Goal: Task Accomplishment & Management: Use online tool/utility

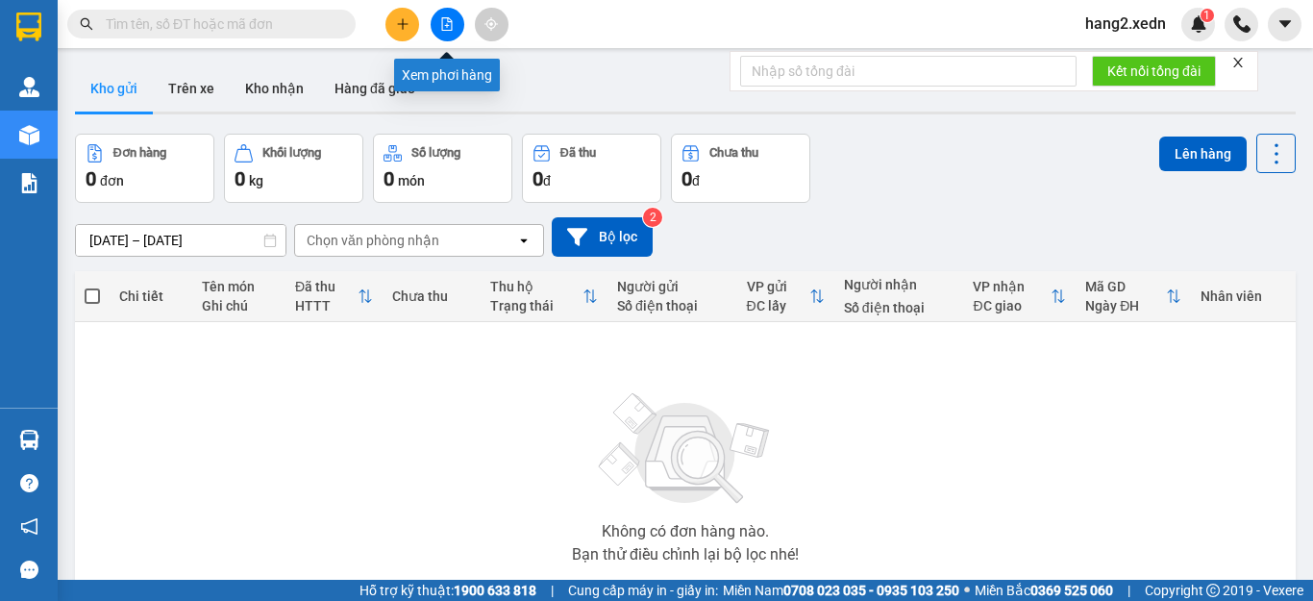
click at [446, 22] on icon "file-add" at bounding box center [446, 23] width 13 height 13
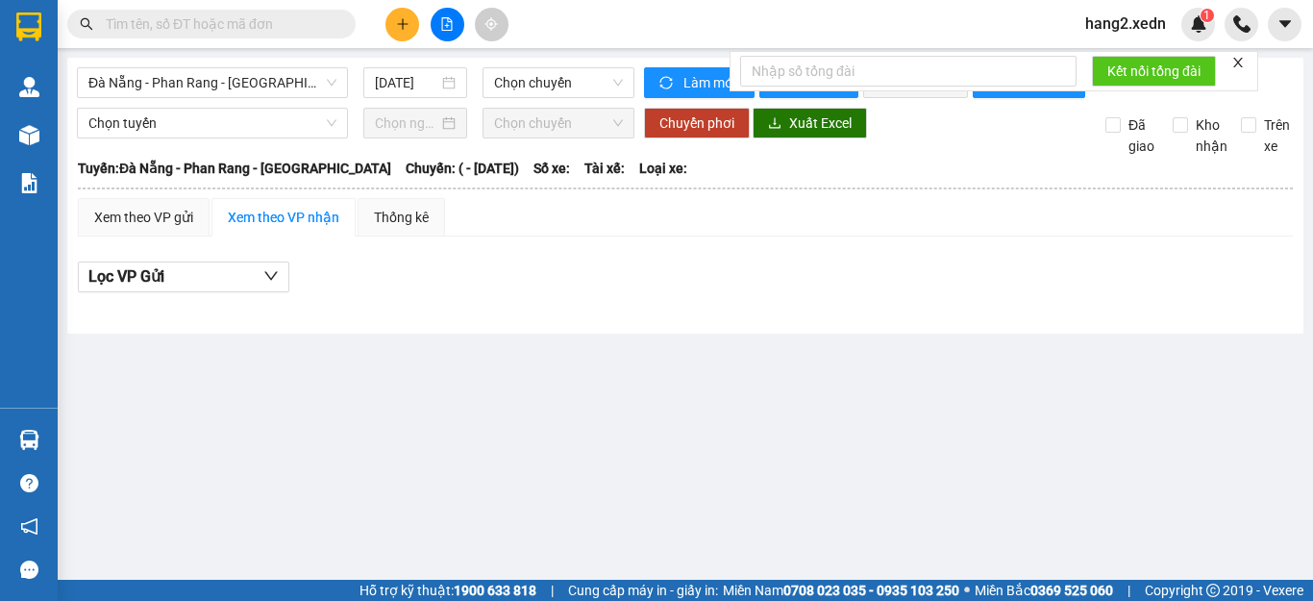
click at [1242, 62] on icon "close" at bounding box center [1237, 62] width 13 height 13
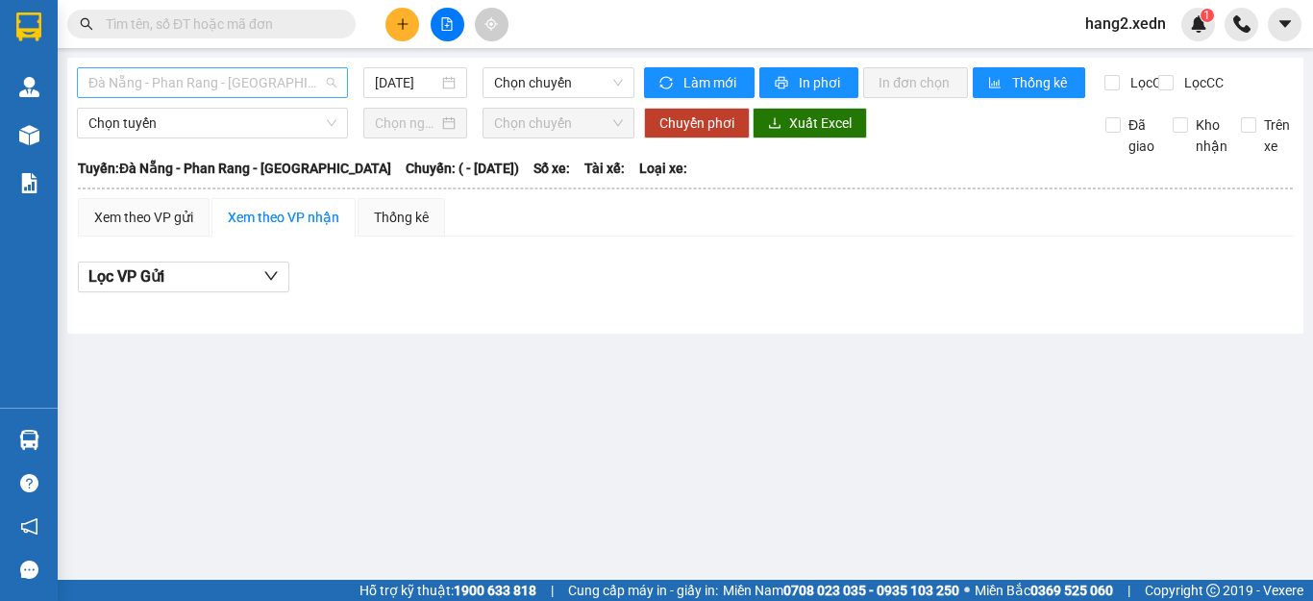
click at [164, 74] on span "Đà Nẵng - Phan Rang - [GEOGRAPHIC_DATA]" at bounding box center [212, 82] width 248 height 29
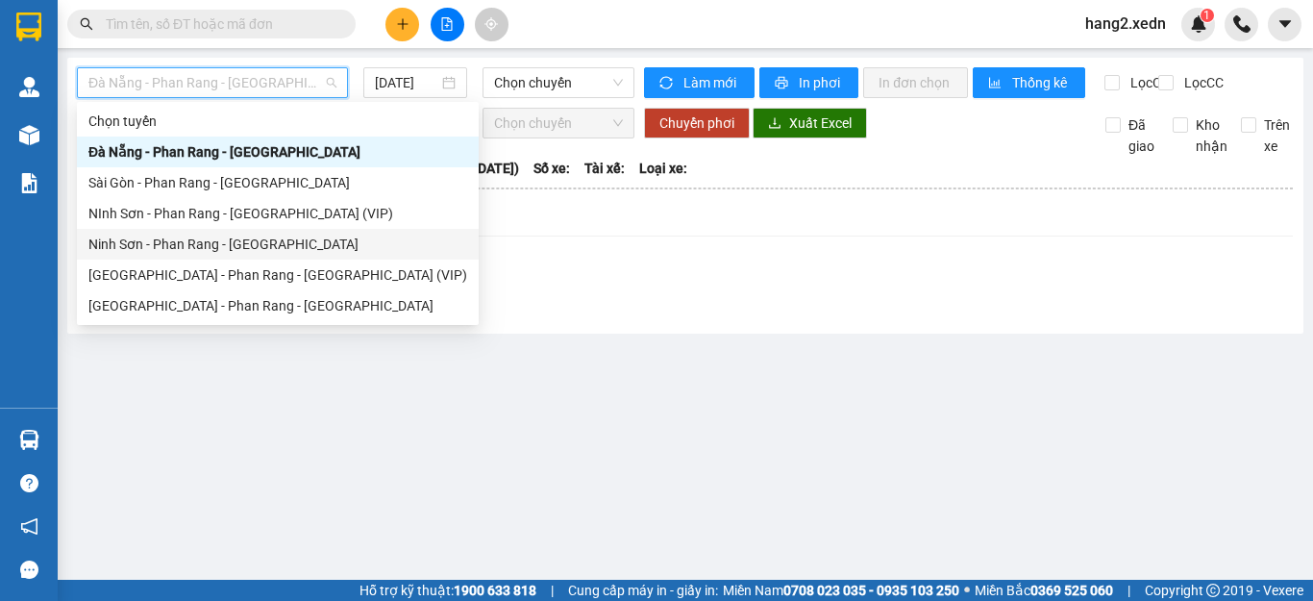
click at [125, 242] on div "Ninh Sơn - Phan Rang - [GEOGRAPHIC_DATA]" at bounding box center [277, 244] width 379 height 21
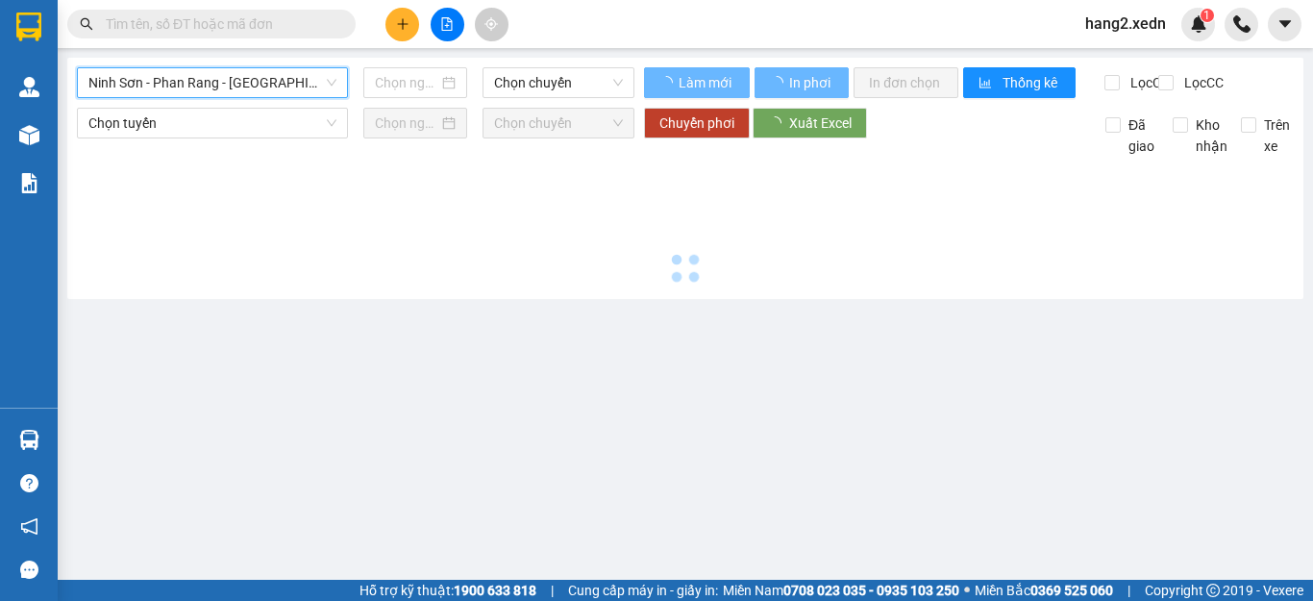
type input "[DATE]"
